Goal: Browse casually: Explore the website without a specific task or goal

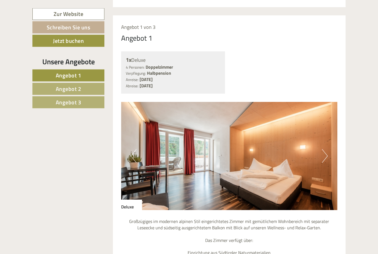
scroll to position [394, 0]
click at [323, 156] on button "Next" at bounding box center [325, 156] width 6 height 14
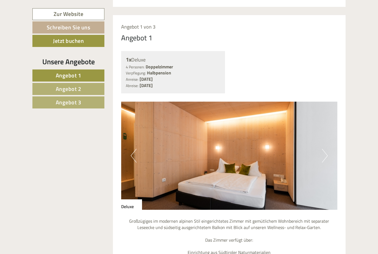
click at [326, 154] on button "Next" at bounding box center [325, 156] width 6 height 14
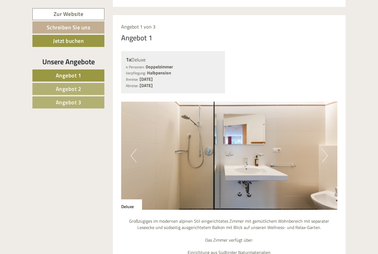
click at [327, 154] on button "Next" at bounding box center [325, 156] width 6 height 14
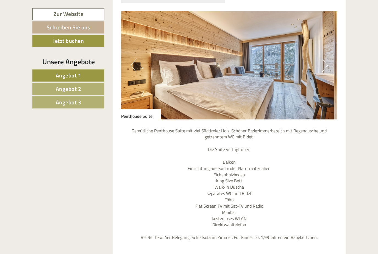
scroll to position [932, 0]
click at [326, 59] on button "Next" at bounding box center [325, 66] width 6 height 14
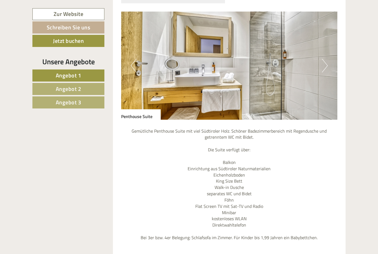
click at [324, 59] on button "Next" at bounding box center [325, 66] width 6 height 14
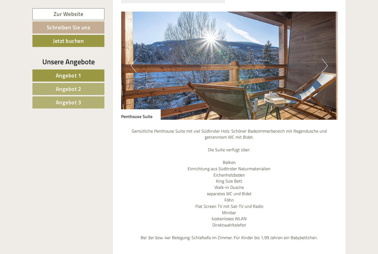
click at [325, 59] on button "Next" at bounding box center [325, 66] width 6 height 14
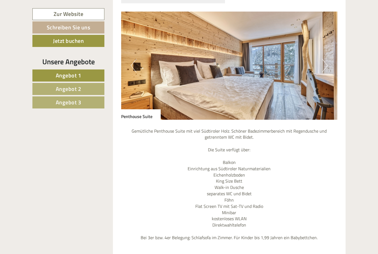
click at [324, 59] on button "Next" at bounding box center [325, 66] width 6 height 14
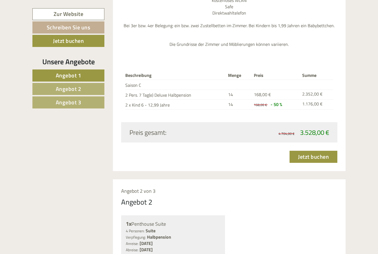
scroll to position [678, 0]
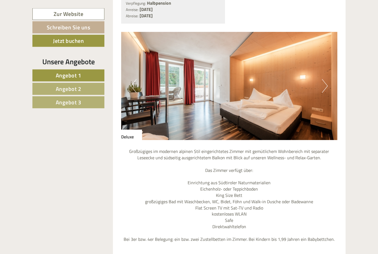
click at [324, 85] on button "Next" at bounding box center [325, 86] width 6 height 14
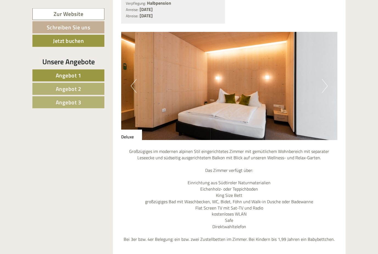
scroll to position [464, 0]
click at [324, 84] on button "Next" at bounding box center [325, 86] width 6 height 14
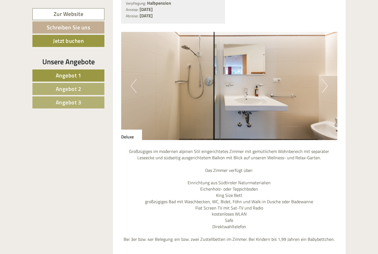
click at [325, 83] on button "Next" at bounding box center [325, 86] width 6 height 14
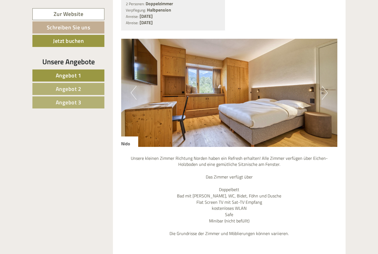
scroll to position [1382, 0]
click at [323, 86] on button "Next" at bounding box center [325, 93] width 6 height 14
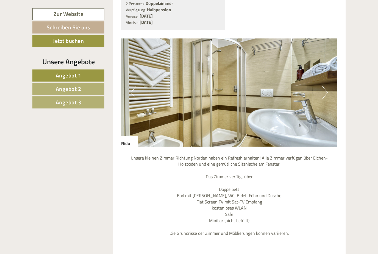
click at [323, 86] on button "Next" at bounding box center [325, 93] width 6 height 14
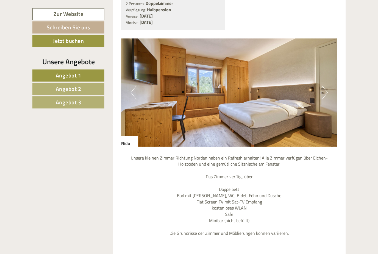
click at [322, 86] on button "Next" at bounding box center [325, 93] width 6 height 14
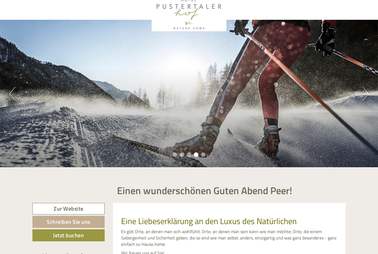
scroll to position [0, 0]
